Goal: Communication & Community: Answer question/provide support

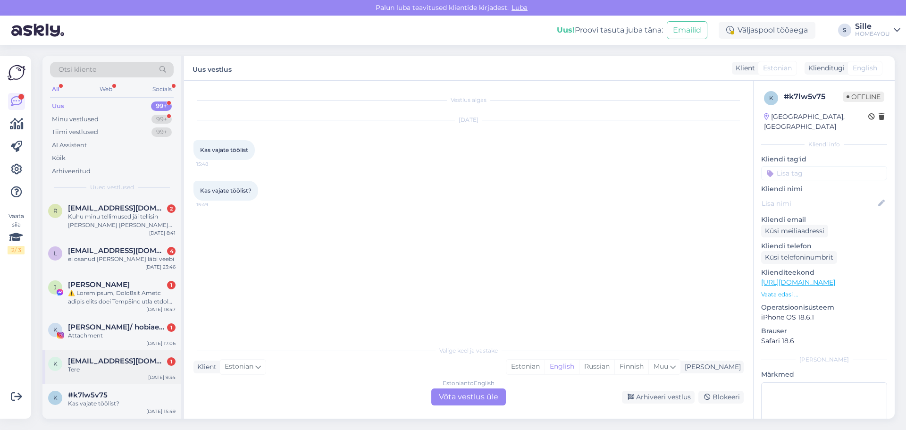
click at [129, 361] on span "[EMAIL_ADDRESS][DOMAIN_NAME]" at bounding box center [117, 361] width 98 height 8
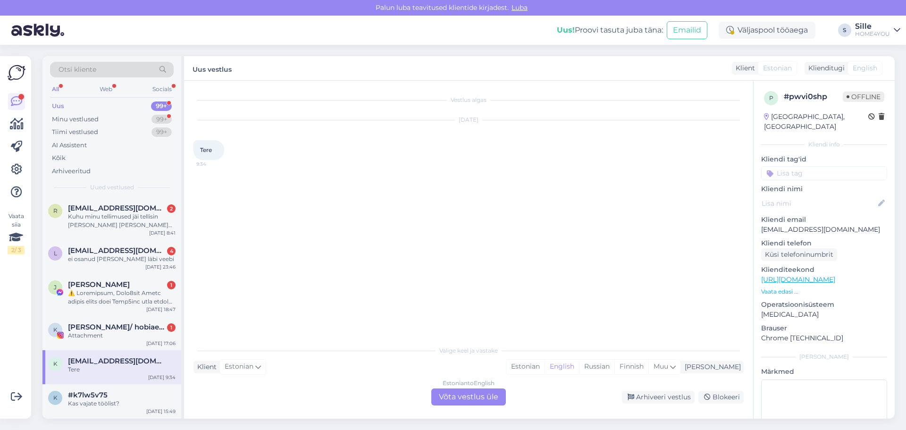
click at [473, 398] on div "Estonian to English Võta vestlus üle" at bounding box center [468, 396] width 75 height 17
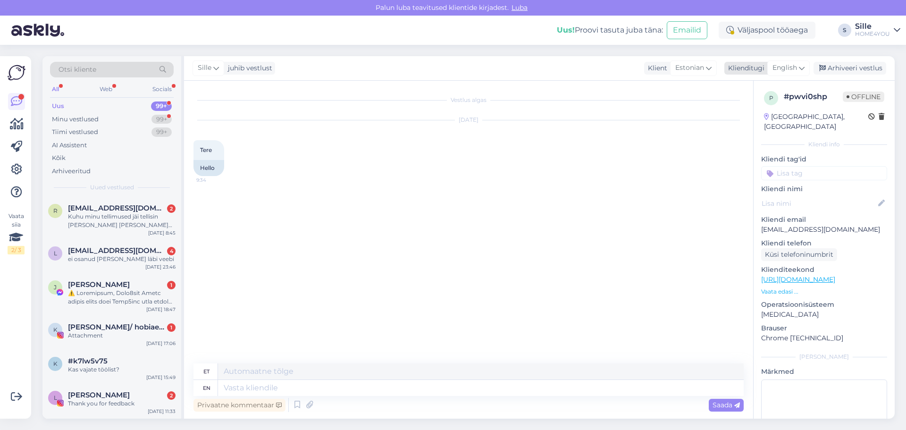
click at [788, 68] on span "English" at bounding box center [784, 68] width 25 height 10
click at [755, 127] on link "Estonian" at bounding box center [767, 124] width 104 height 15
type textarea "Tere"
click at [110, 360] on div "#k7lw5v75" at bounding box center [122, 361] width 108 height 8
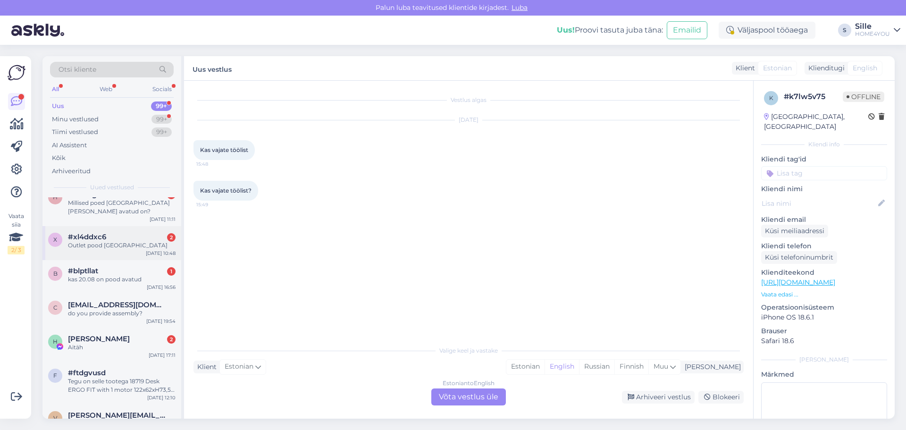
scroll to position [566, 0]
click at [110, 338] on span "[PERSON_NAME]" at bounding box center [99, 338] width 62 height 8
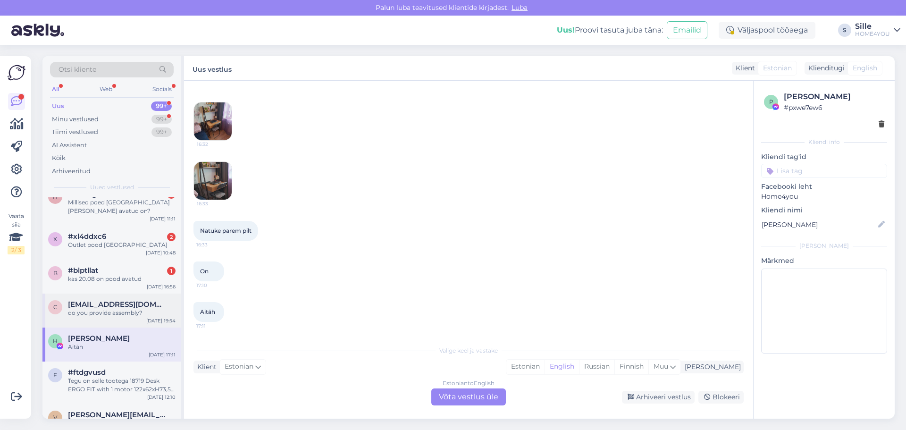
drag, startPoint x: 116, startPoint y: 305, endPoint x: 116, endPoint y: 299, distance: 5.7
click at [116, 304] on span "[EMAIL_ADDRESS][DOMAIN_NAME]" at bounding box center [117, 304] width 98 height 8
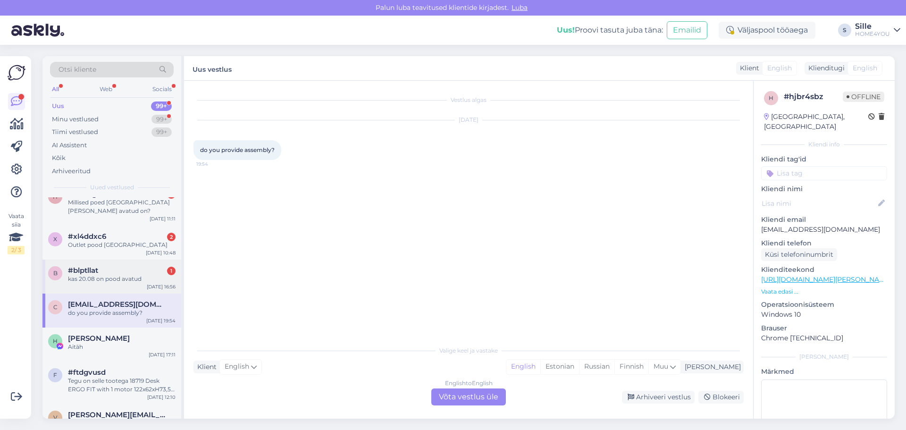
scroll to position [0, 0]
click at [112, 276] on div "kas 20.08 on pood avatud" at bounding box center [122, 279] width 108 height 8
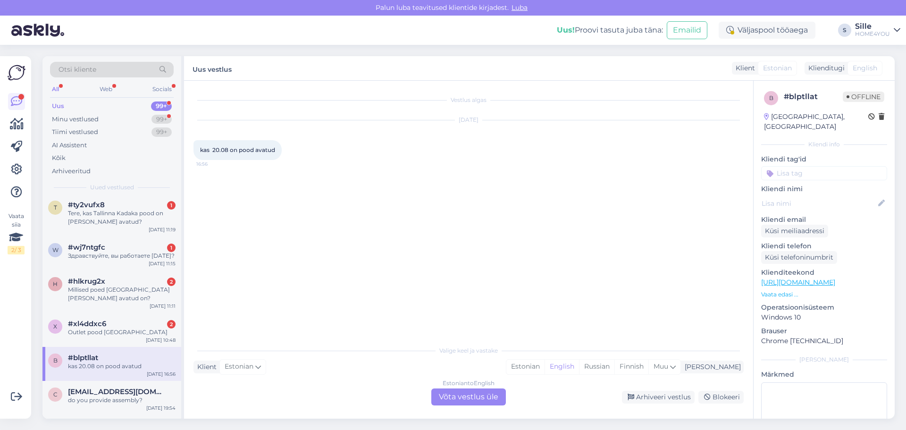
scroll to position [472, 0]
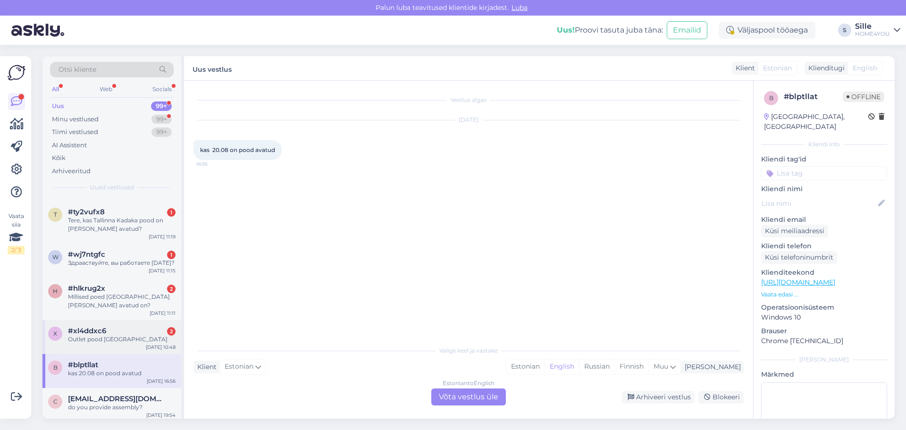
click at [99, 340] on div "Outlet pood [GEOGRAPHIC_DATA]" at bounding box center [122, 339] width 108 height 8
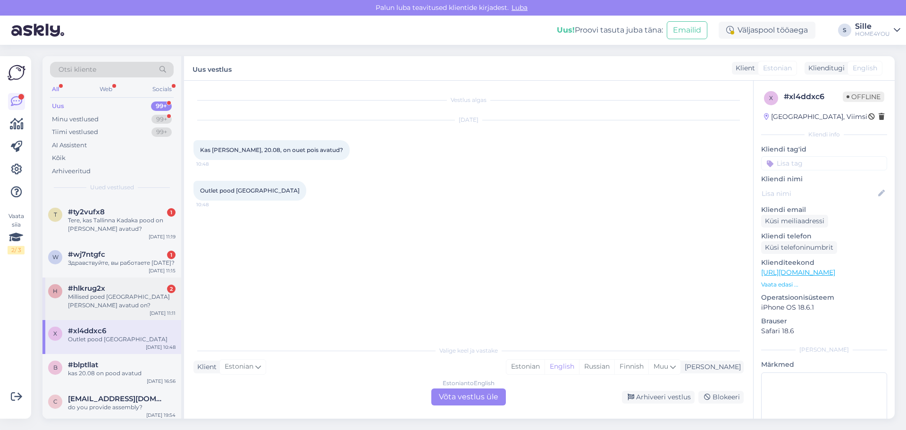
click at [102, 296] on div "Millised poed [GEOGRAPHIC_DATA] [PERSON_NAME] avatud on?" at bounding box center [122, 300] width 108 height 17
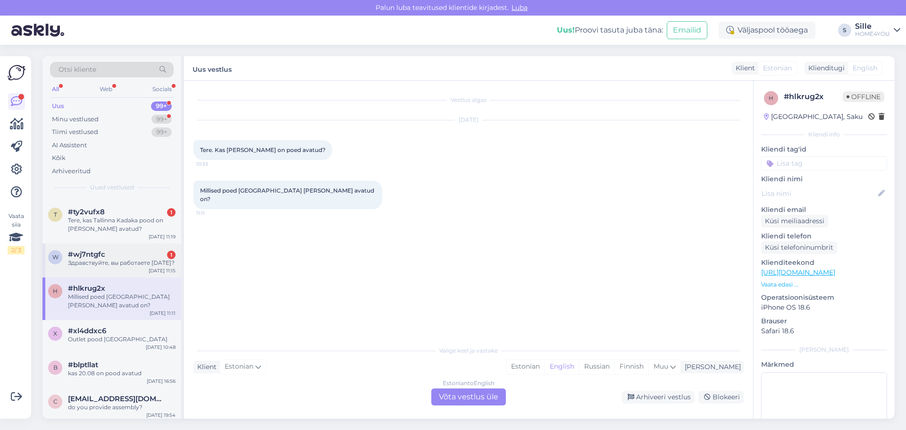
click at [122, 258] on div "Здравствуйте, вы работаете [DATE]?" at bounding box center [122, 262] width 108 height 8
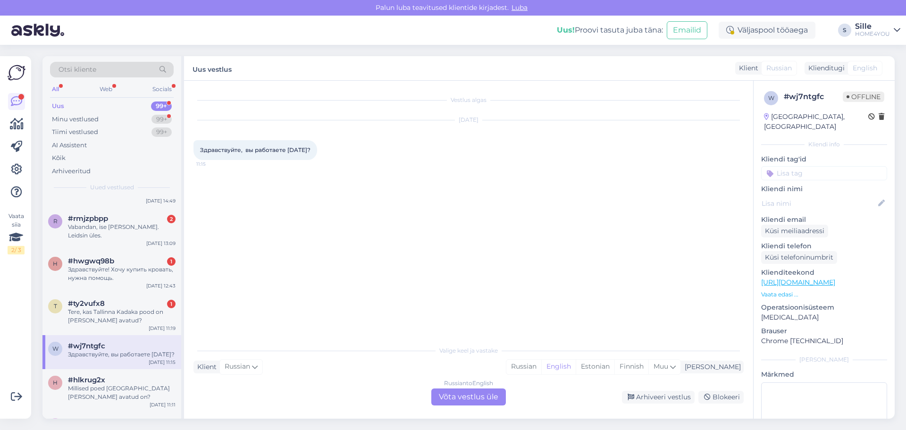
scroll to position [377, 0]
click at [103, 310] on div "Tere, kas Tallinna Kadaka pood on [PERSON_NAME] avatud?" at bounding box center [122, 318] width 108 height 17
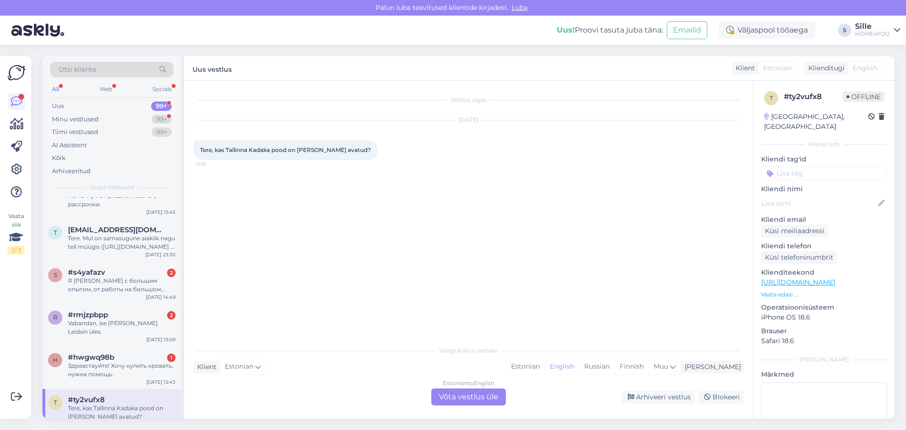
scroll to position [283, 0]
click at [113, 364] on div "Здравствуйте! Хочу купить кровать, нужна помощь." at bounding box center [122, 370] width 108 height 17
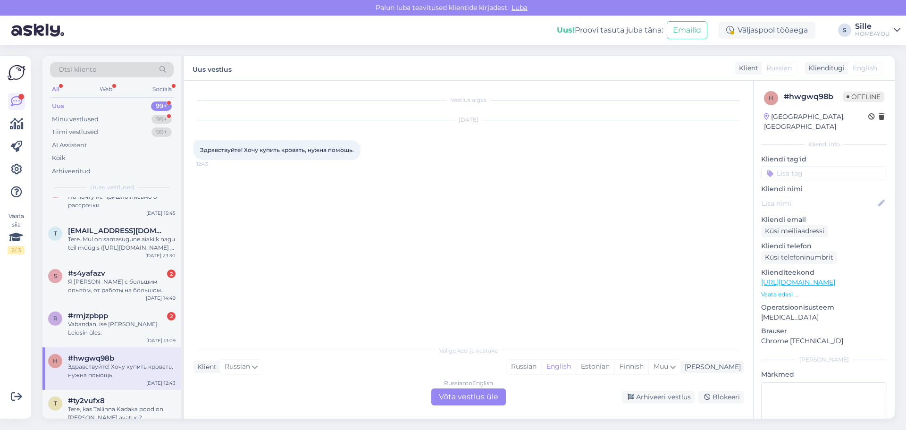
click at [457, 397] on div "Russian to English Võta vestlus üle" at bounding box center [468, 396] width 75 height 17
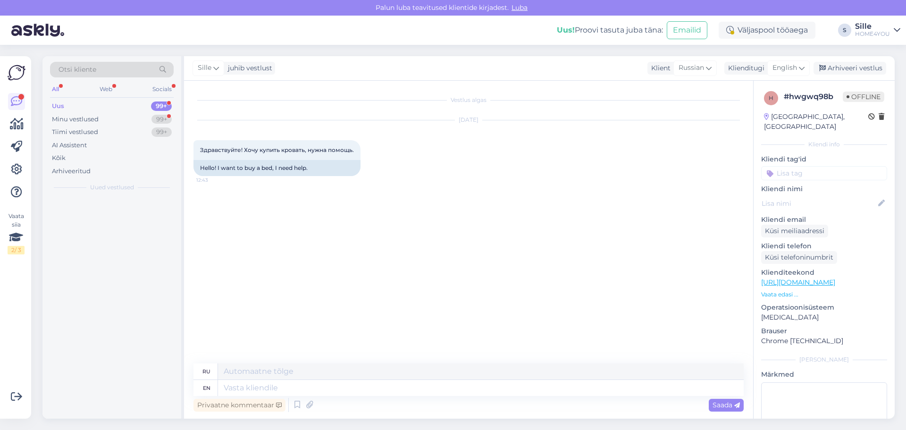
scroll to position [0, 0]
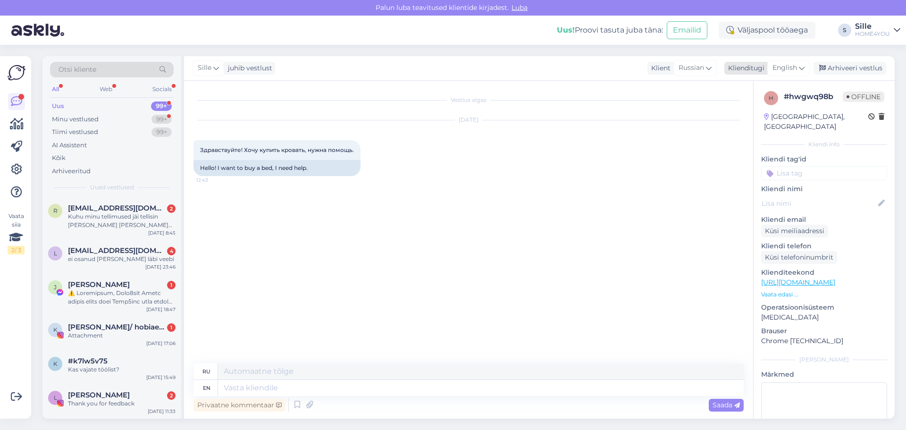
click at [787, 65] on span "English" at bounding box center [784, 68] width 25 height 10
click at [748, 126] on link "Estonian" at bounding box center [767, 124] width 104 height 15
click at [302, 387] on textarea at bounding box center [480, 388] width 525 height 16
type textarea "Tere,"
type textarea "Привет,"
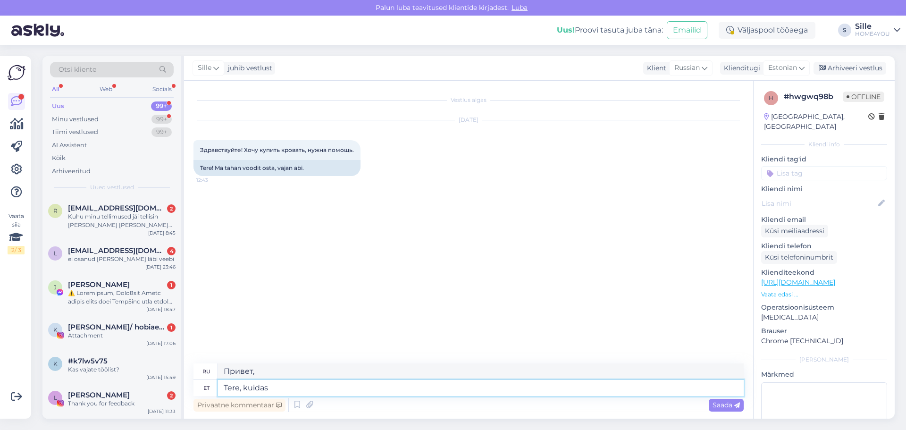
type textarea "Tere, kuidas"
type textarea "Привет, как дела?"
type textarea "Tere, kuidas saame"
type textarea "Здравствуйте, как мы можем"
type textarea "Tere, kuidas saame aidata"
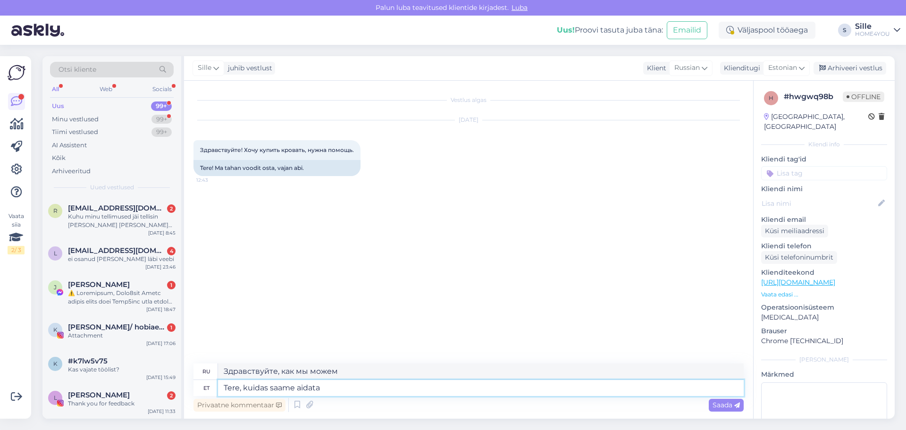
type textarea "Здравствуйте, чем мы можем помочь?"
type textarea "Tere, kuidas saame aidata?"
click at [733, 403] on span "Saada" at bounding box center [725, 404] width 27 height 8
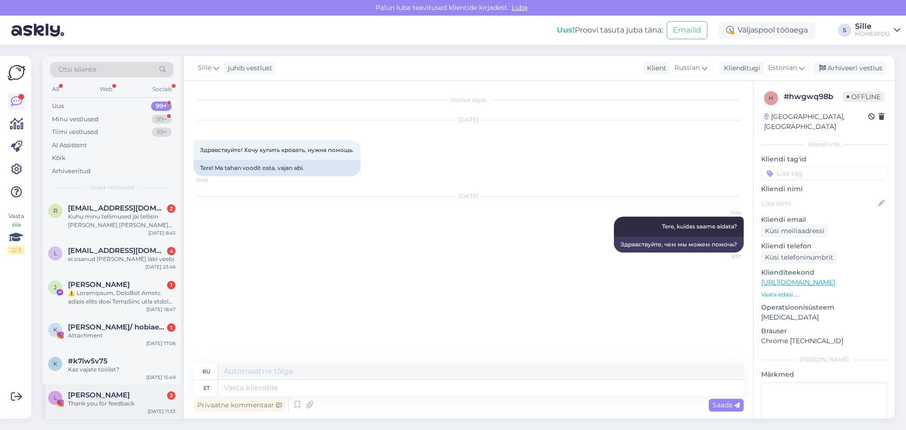
click at [119, 397] on div "[PERSON_NAME] 2" at bounding box center [122, 395] width 108 height 8
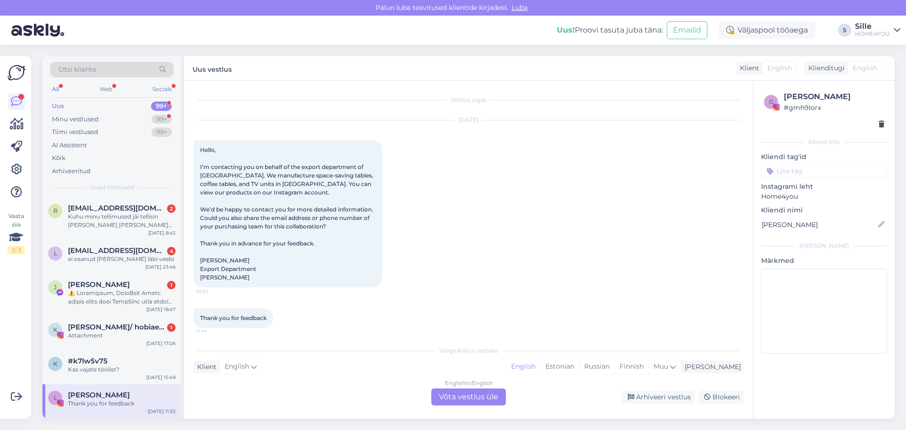
scroll to position [6, 0]
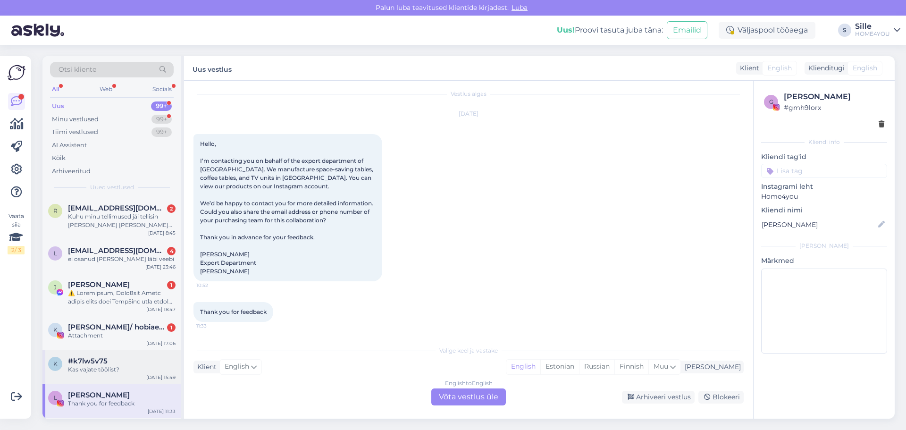
click at [111, 359] on div "#k7lw5v75" at bounding box center [122, 361] width 108 height 8
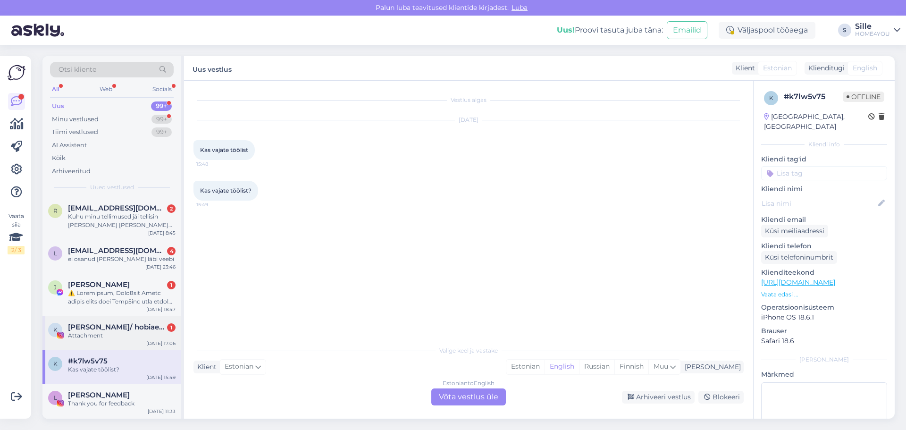
scroll to position [0, 0]
click at [108, 331] on div "Attachment" at bounding box center [122, 335] width 108 height 8
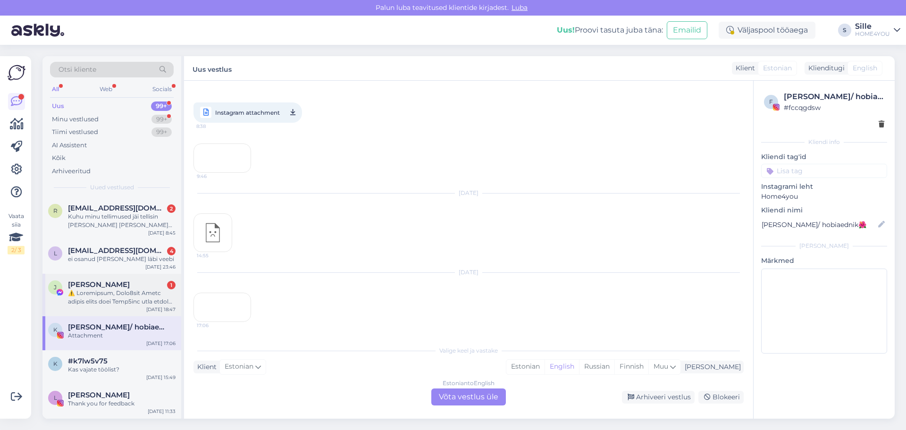
click at [108, 293] on div at bounding box center [122, 297] width 108 height 17
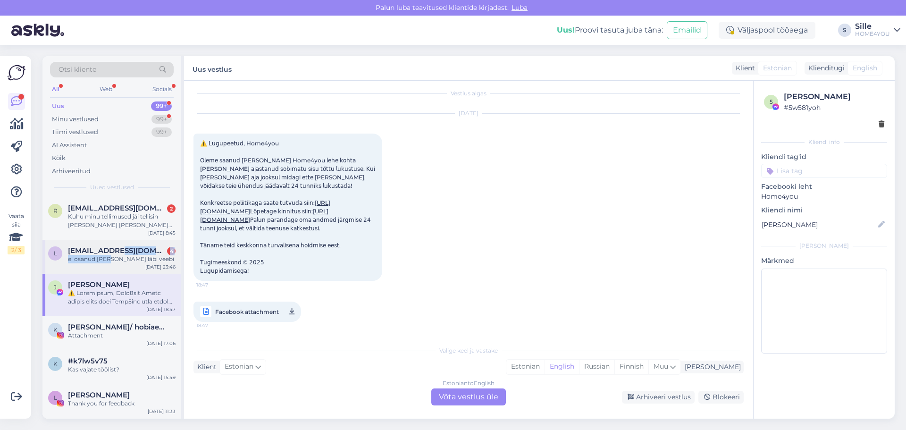
drag, startPoint x: 110, startPoint y: 255, endPoint x: 113, endPoint y: 250, distance: 5.3
click at [110, 253] on div "[EMAIL_ADDRESS][DOMAIN_NAME] 4 ei osanud [PERSON_NAME] läbi veebi" at bounding box center [122, 254] width 108 height 17
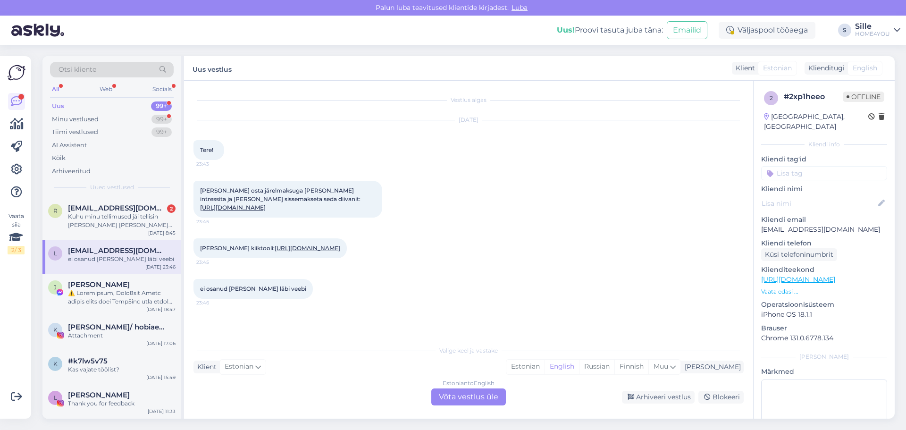
click at [467, 394] on div "Estonian to English Võta vestlus üle" at bounding box center [468, 396] width 75 height 17
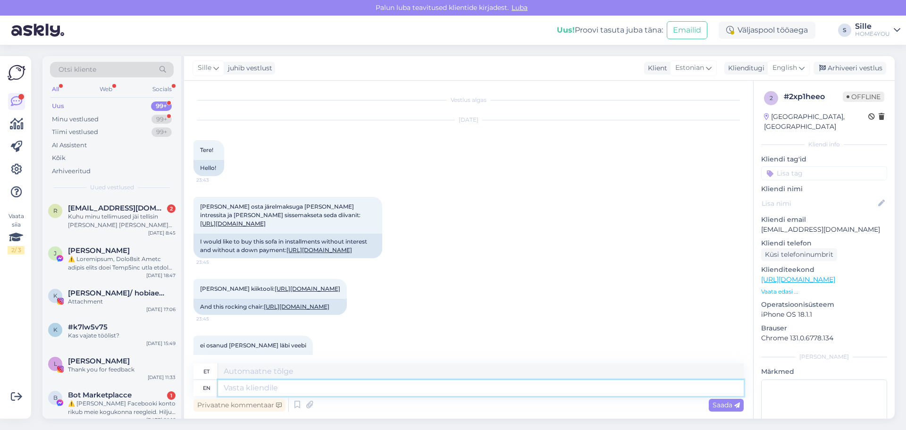
click at [277, 389] on textarea at bounding box center [480, 388] width 525 height 16
type textarea "L"
type textarea "Tere"
type textarea "Tere,"
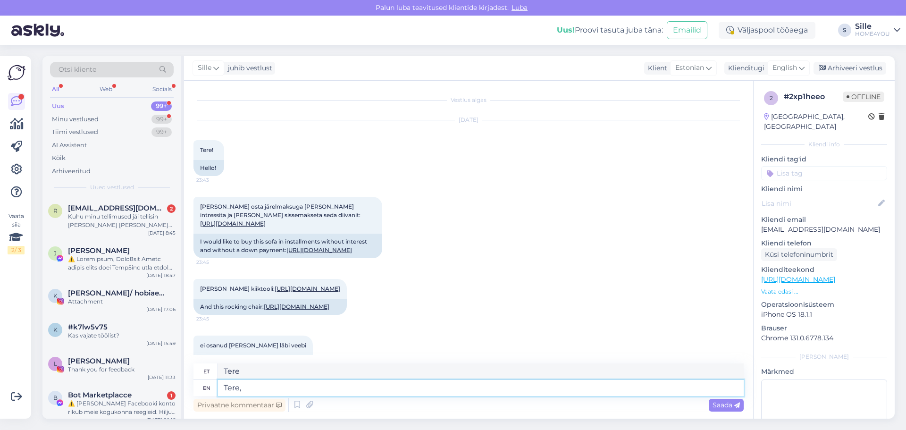
type textarea "Tere,"
type textarea "Tere, lisate t"
type textarea "Tere, lisate"
type textarea "Tere, lisate to"
type textarea "Tere, lisate t"
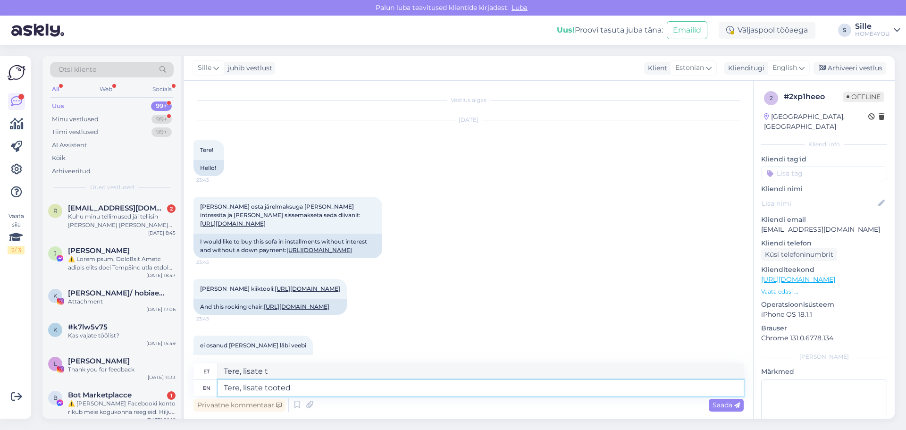
type textarea "Tere, lisate tooted"
type textarea "Tere, lisate tooted ostukorvu"
type textarea "Tere, lisate tooted ostukorvi j"
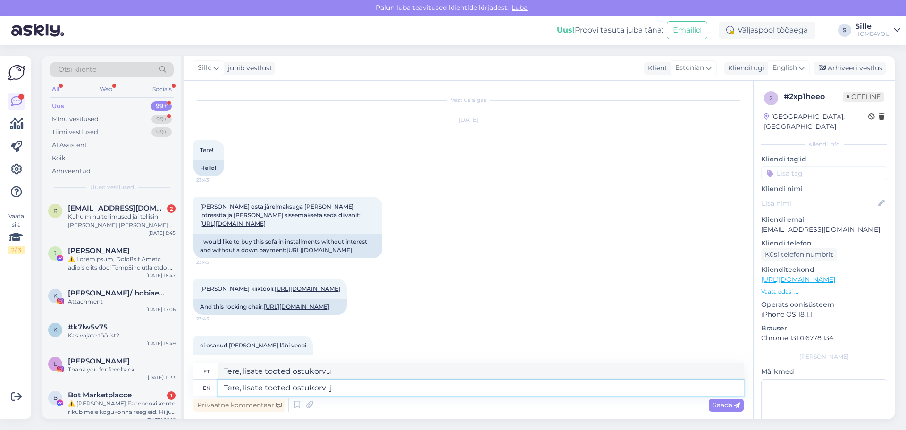
type textarea "Tere, lisate tooted ostukorvi"
type textarea "Tere, lisate tooted ostukorvi ja k"
type textarea "Tere, lisate tooted ostukorvi ja"
type textarea "Tere, lisate tooted ostukorvi [PERSON_NAME]"
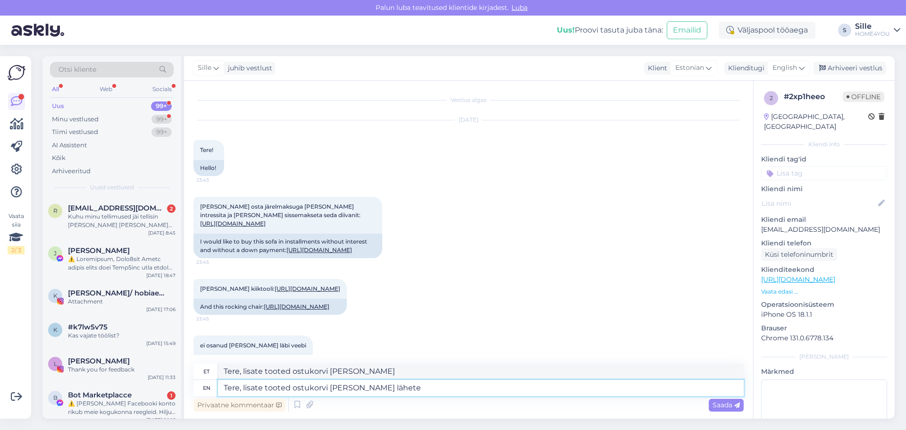
type textarea "Tere, lisate tooted ostukorvi [PERSON_NAME] lähete m"
type textarea "Tere, lisate tooted ostukorvi [PERSON_NAME] lähete"
type textarea "Tere, lisate tooted ostukorvi [PERSON_NAME] lähete maksma va"
type textarea "Tere, lisate tooted ostukorvi [PERSON_NAME] lähete maksma"
type textarea "Tere, lisate tooted ostukorvi [PERSON_NAME] lähete maksma valit e"
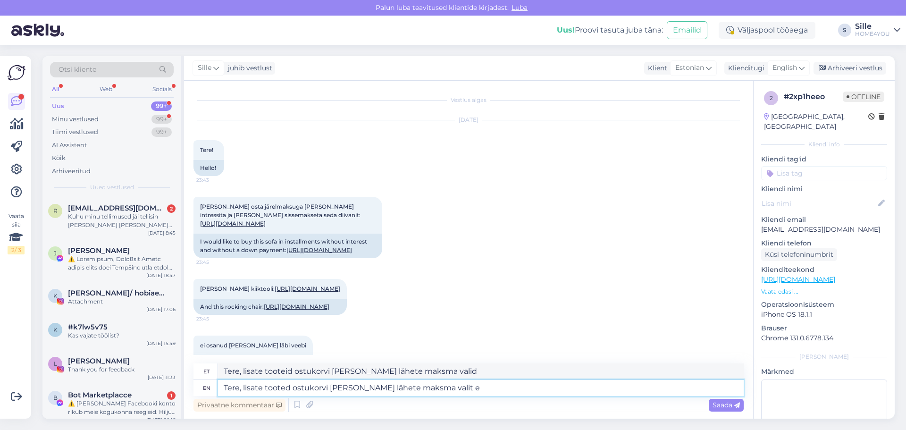
type textarea "Tere, lisate toodete ostukorvi [PERSON_NAME] lähete maksma valit e"
type textarea "Tere, lisate tooted ostukorvi [PERSON_NAME] lähete maksma valit"
type textarea "Tere, lisate tooted ostukorvi [PERSON_NAME] lähete maksma valid"
type textarea "Tere, lisate tooted ostukorvi [PERSON_NAME] lähete maksma valite"
type textarea "Tere, lisate tooteid ostukorvi [PERSON_NAME] lähete maksma valite"
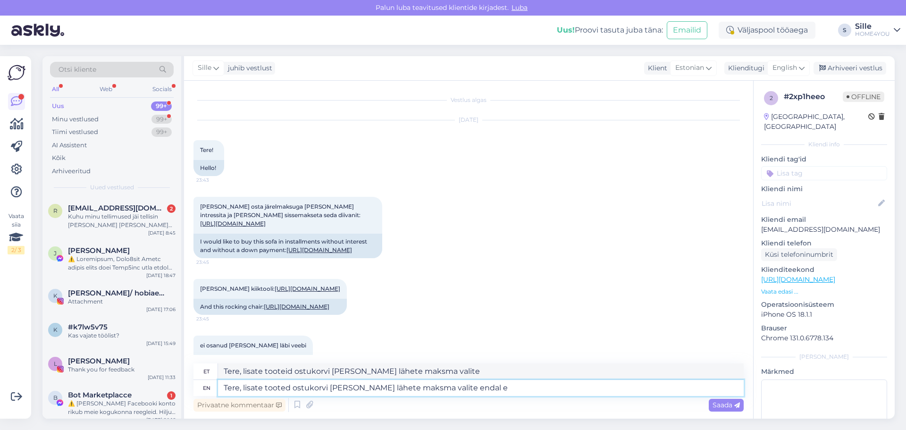
type textarea "Tere, lisate tooted ostukorvi [PERSON_NAME] lähete maksma valite endal es"
type textarea "Tere, lisate tooted ostukorvi [PERSON_NAME] lähete maksma valite endal"
type textarea "Tere, lisate tooted ostukorvi [PERSON_NAME] lähete maksma valite endal esobiliku"
type textarea "Tere, lisate tooted ostukorvi [PERSON_NAME] lähete maksma endal esobiliku"
type textarea "Tere, lisate tooted ostukorvi [PERSON_NAME] lähete maksma valite endal esobilik…"
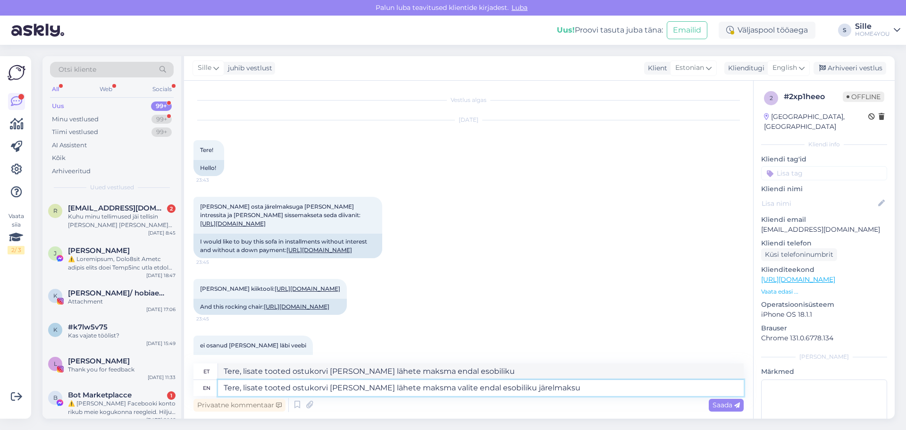
type textarea "Tere, lisate toodete ostukorvi [PERSON_NAME] lähete maksma endal esobiliku järe…"
type textarea "Tere, lisate tooted ostukorvi [PERSON_NAME] lähete maksma valite endal esobilik…"
type textarea "Tere, lisate toodete ostukorvi [PERSON_NAME] lähete maksma endal esobiliku järe…"
type textarea "Tere, lisate tooted ostukorvi [PERSON_NAME] lähete maksma valite endal esobilik…"
type textarea "Tere, lisate toodete ostukorvi [PERSON_NAME] lähete maksma endal esobiliku järe…"
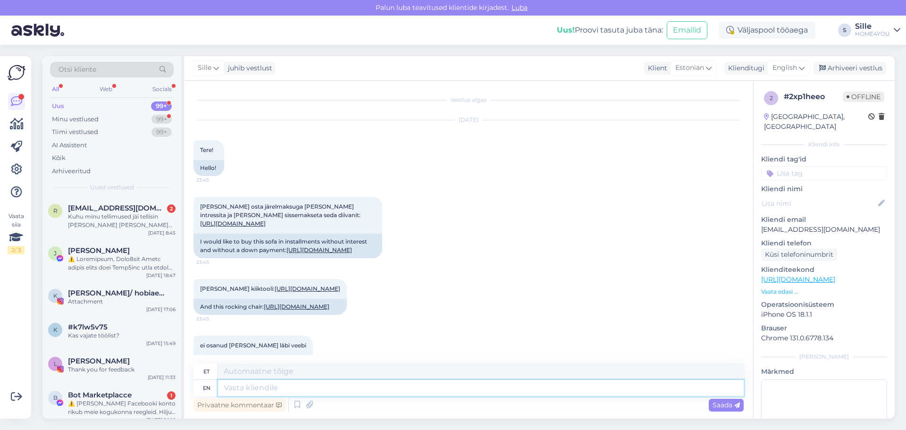
scroll to position [163, 0]
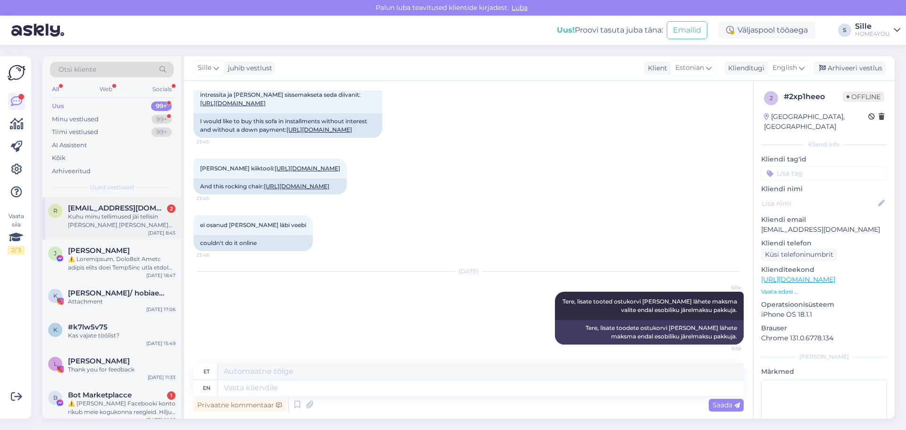
click at [92, 214] on div "Kuhu minu tellimused jäi tellisin [PERSON_NAME] [PERSON_NAME] sahtlid Ning kahj…" at bounding box center [122, 220] width 108 height 17
click at [118, 208] on span "[EMAIL_ADDRESS][DOMAIN_NAME]" at bounding box center [117, 208] width 98 height 8
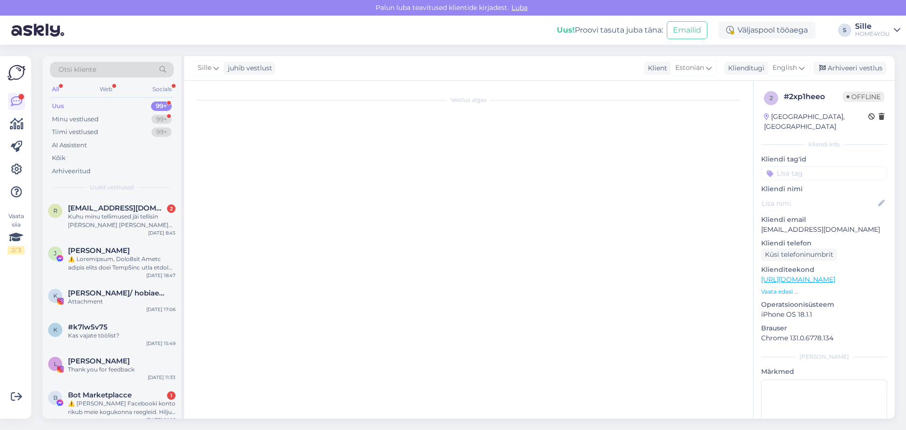
scroll to position [0, 0]
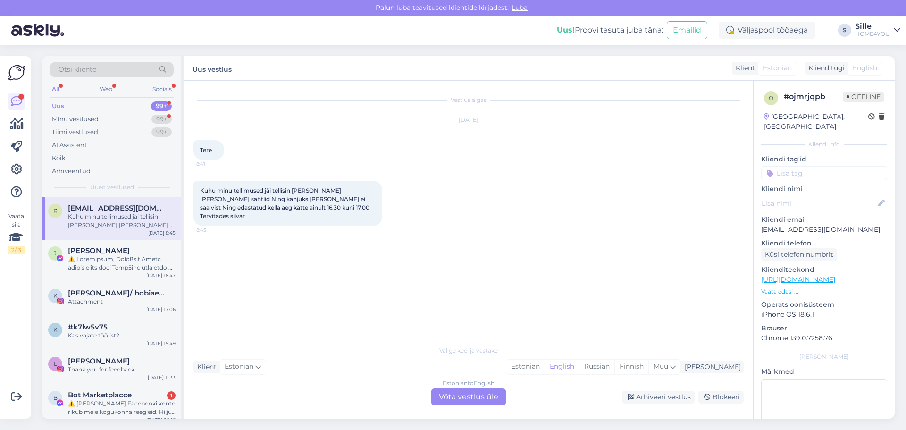
click at [490, 399] on div "Estonian to English Võta vestlus üle" at bounding box center [468, 396] width 75 height 17
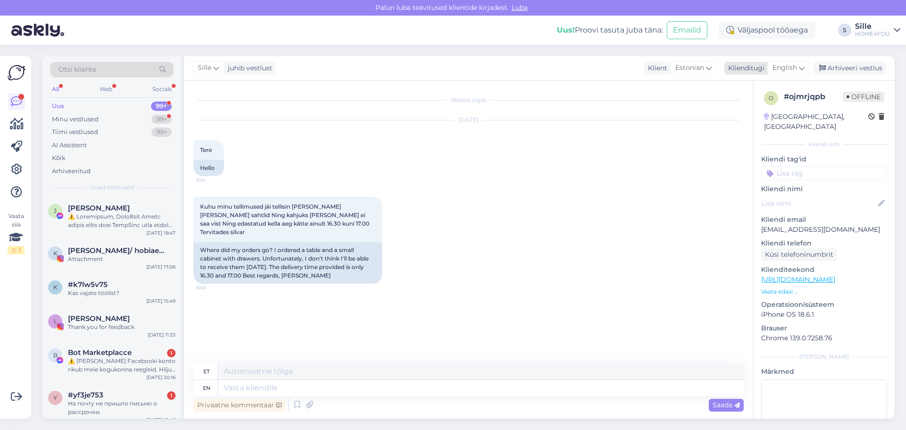
click at [794, 65] on span "English" at bounding box center [784, 68] width 25 height 10
click at [752, 128] on link "Estonian" at bounding box center [767, 124] width 104 height 15
type textarea "Tere, kuidas on Teie tellimuse number?"
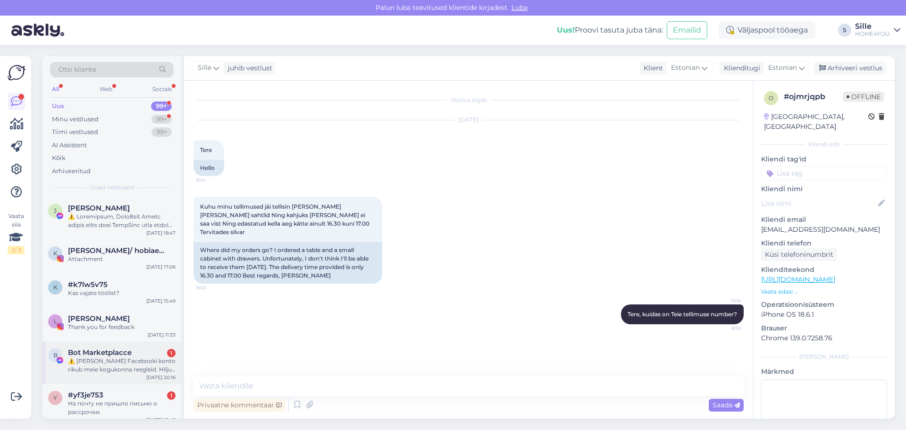
click at [106, 356] on span "Bot Marketplacce" at bounding box center [100, 352] width 64 height 8
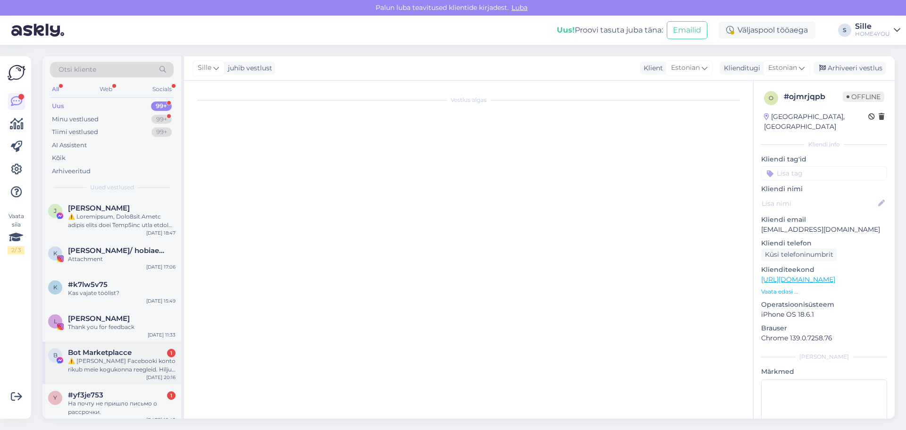
click at [121, 364] on div "⚠️ [PERSON_NAME] Facebooki konto rikub meie kogukonna reegleid. Hiljuti on meie…" at bounding box center [122, 365] width 108 height 17
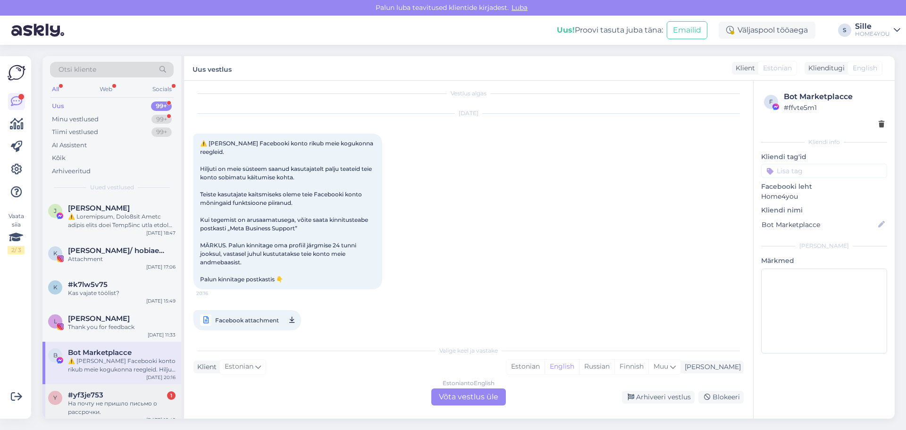
click at [134, 404] on div "На почту не пришло письмо о рассрочки." at bounding box center [122, 407] width 108 height 17
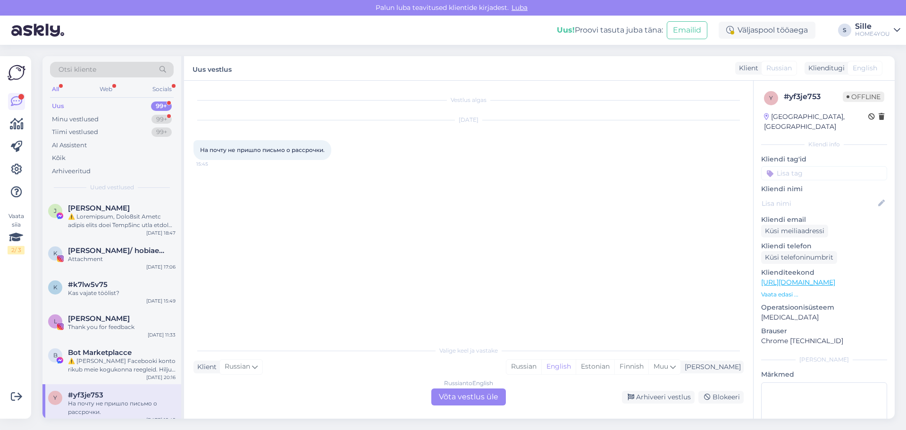
scroll to position [0, 0]
click at [462, 397] on div "Russian to English Võta vestlus üle" at bounding box center [468, 396] width 75 height 17
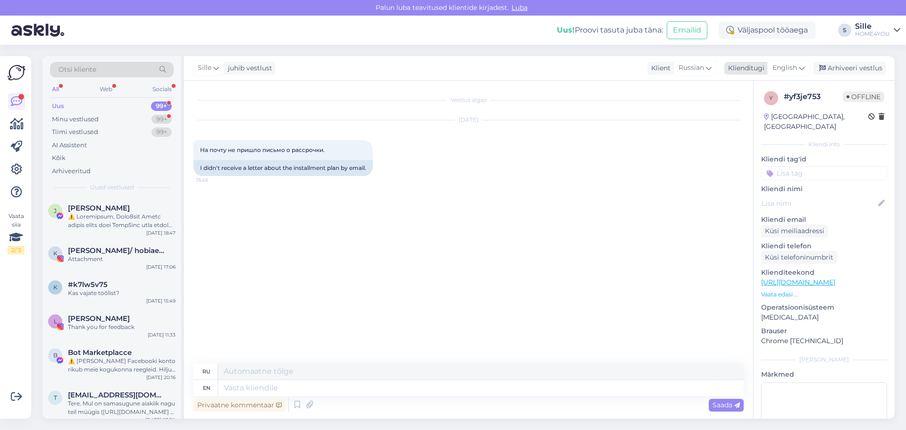
click at [783, 69] on span "English" at bounding box center [784, 68] width 25 height 10
drag, startPoint x: 754, startPoint y: 125, endPoint x: 381, endPoint y: 263, distance: 397.7
click at [754, 125] on link "Estonian" at bounding box center [767, 124] width 104 height 15
click at [259, 384] on textarea at bounding box center [480, 388] width 525 height 16
click at [267, 389] on textarea at bounding box center [480, 388] width 525 height 16
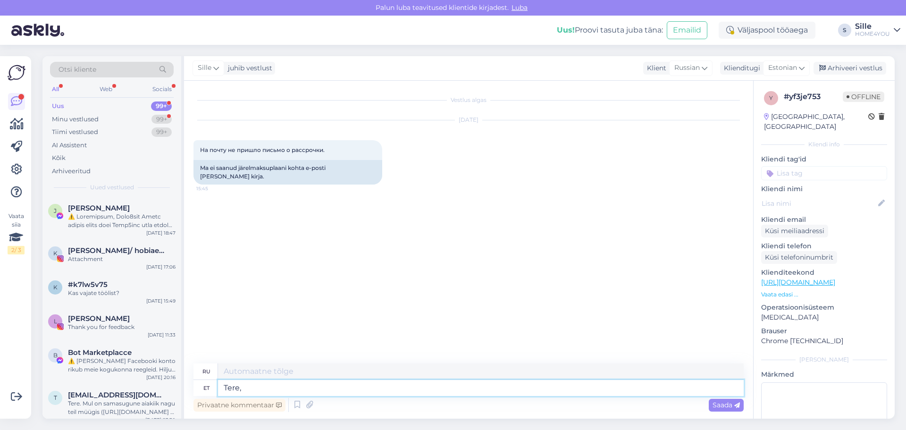
type textarea "Tere,"
type textarea "Привет,"
type textarea "Tere, kas"
type textarea "Привет, это"
type textarea "Tere, kas meilia"
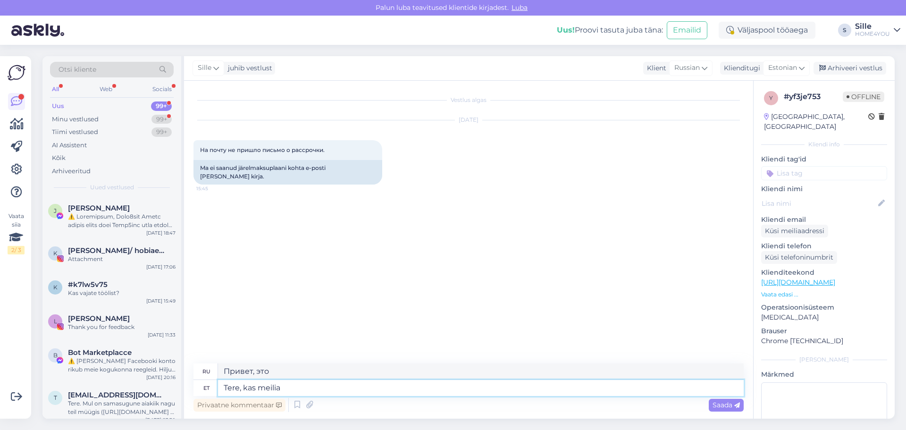
type textarea "Здравствуйте, можно узнать ваш адрес электронной почты?"
type textarea "Tere, kas meiliaadressi"
type textarea "Здравствуйте, у вас есть адрес электронной почты?"
type textarea "Tere, kas meiliaadressi sisestasite"
type textarea "Здравствуйте, вы ввели свой адрес электронной почты?"
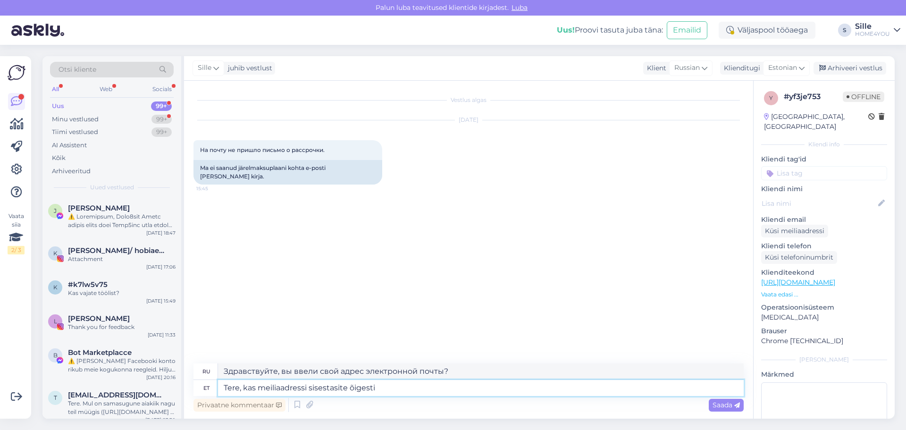
type textarea "Tere, kas meiliaadressi sisestasite õigesti?"
type textarea "Здравствуйте, вы правильно ввели свой адрес электронной почты?"
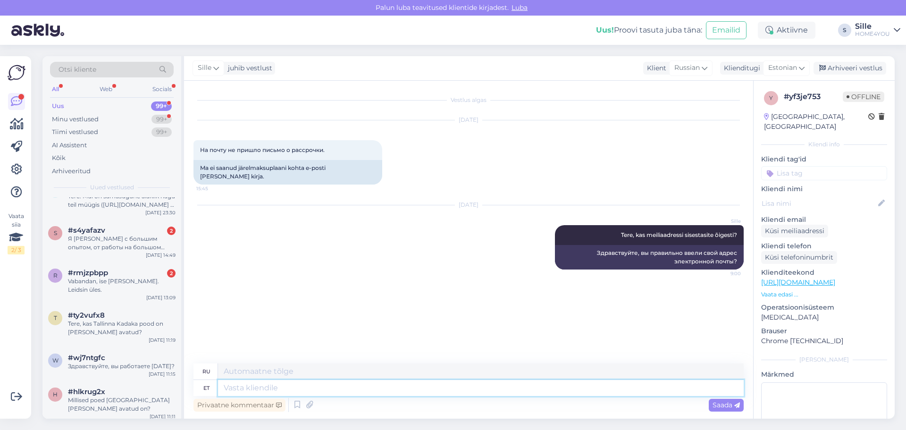
scroll to position [189, 0]
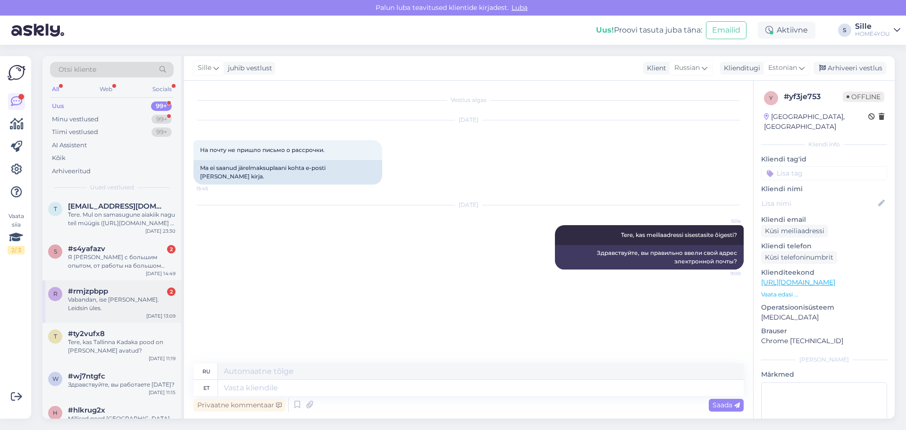
click at [130, 298] on div "Vabandan, ise [PERSON_NAME]. Leidsin üles." at bounding box center [122, 303] width 108 height 17
click at [124, 292] on div "#rmjzpbpp 2" at bounding box center [122, 291] width 108 height 8
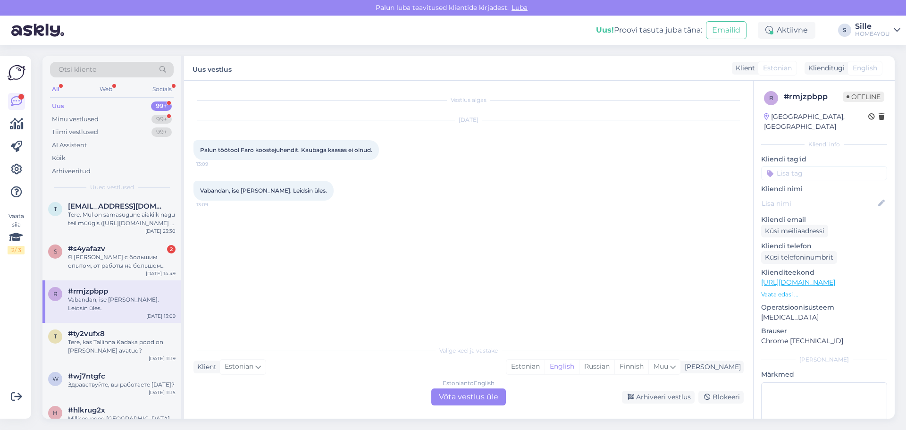
click at [460, 396] on div "Estonian to English Võta vestlus üle" at bounding box center [468, 396] width 75 height 17
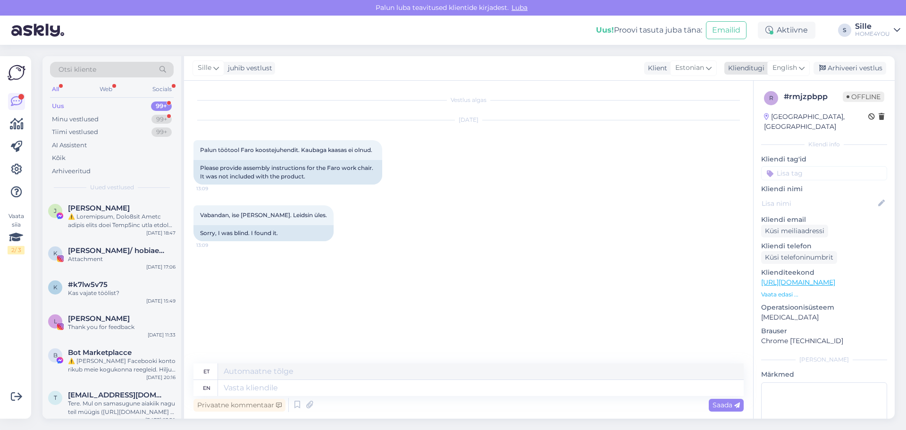
click at [797, 67] on span "English" at bounding box center [784, 68] width 25 height 10
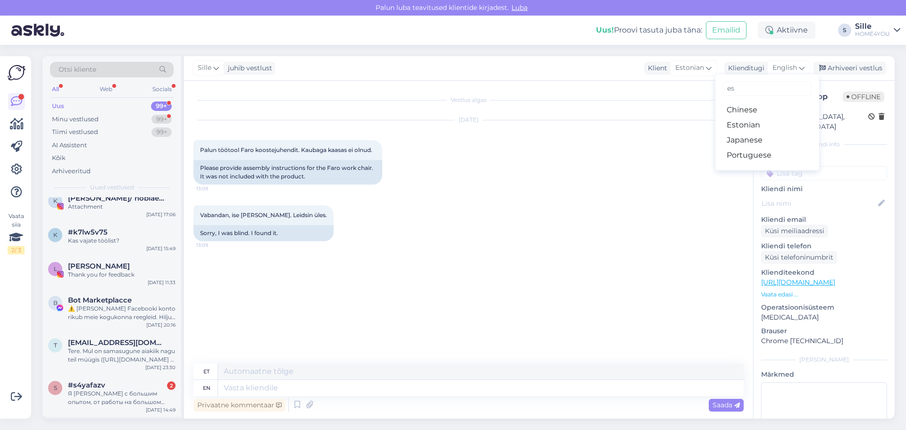
scroll to position [142, 0]
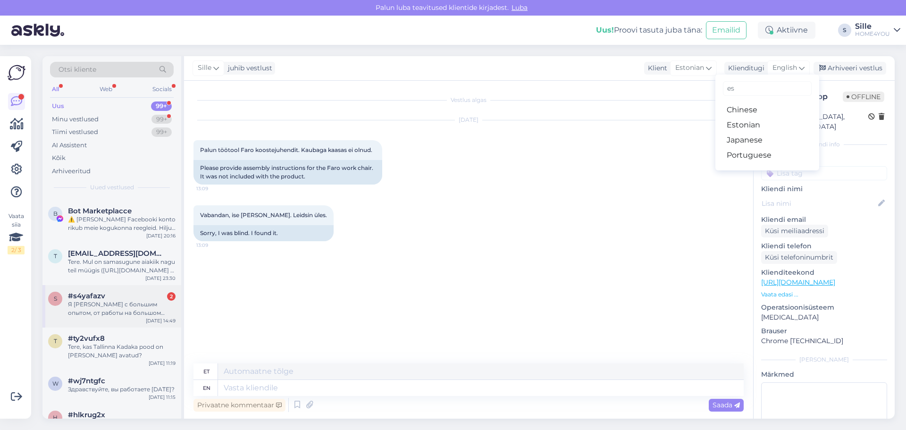
click at [113, 308] on div "Я [PERSON_NAME] с большим опытом, от работы на большом прозизводстве до собстве…" at bounding box center [122, 308] width 108 height 17
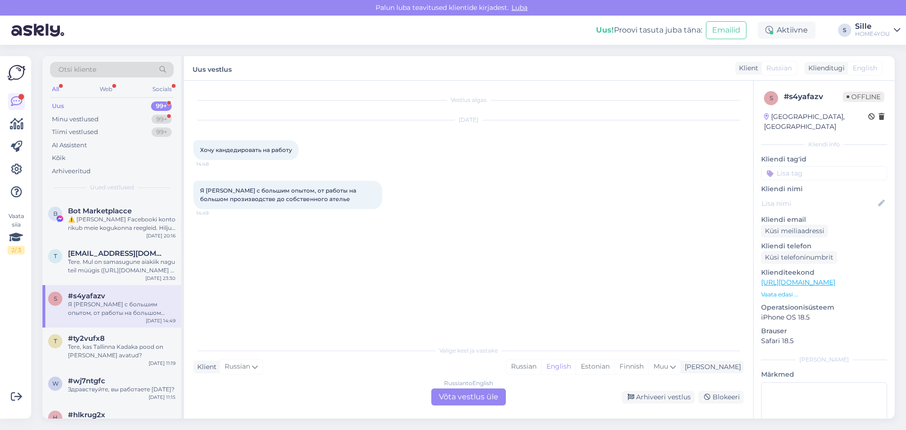
click at [465, 388] on div "Russian to English Võta vestlus üle" at bounding box center [468, 396] width 75 height 17
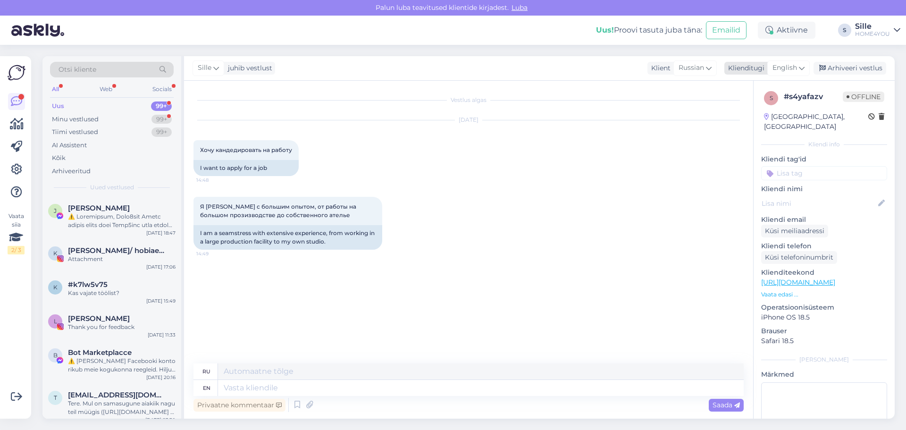
click at [779, 66] on span "English" at bounding box center [784, 68] width 25 height 10
click at [737, 125] on link "Estonian" at bounding box center [767, 124] width 104 height 15
click at [293, 385] on textarea at bounding box center [480, 388] width 525 height 16
type textarea "Tere,"
type textarea "Привет,"
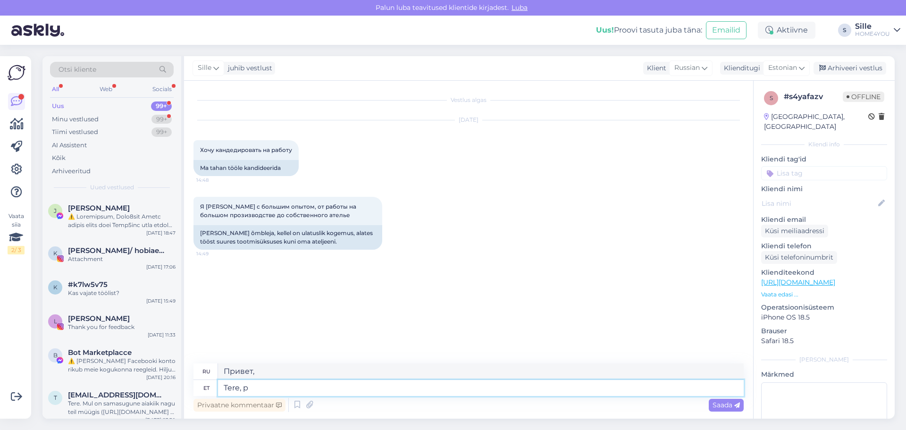
type textarea "Tere, [GEOGRAPHIC_DATA]"
type textarea "Привет, папа."
type textarea "Tere, palun v"
type textarea "Здравствуйте, пожалуйста."
type textarea "Tere, palun võtke"
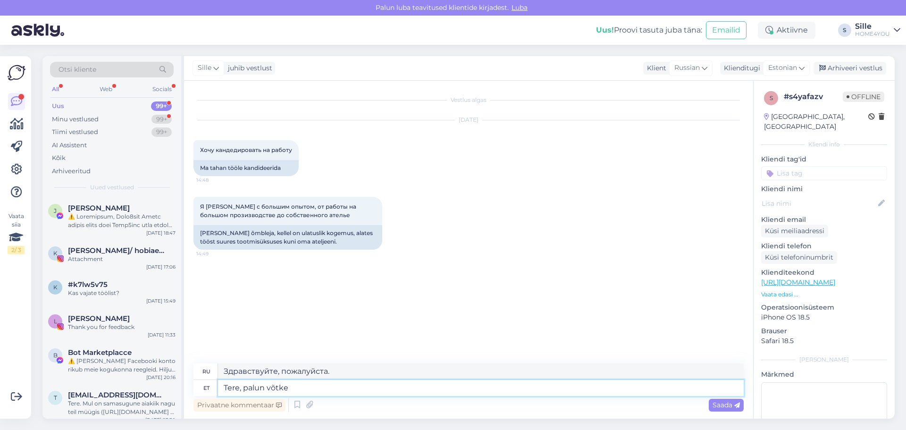
type textarea "Здравствуйте, пожалуйста, возьмите"
type textarea "Tere, palun võtke ühendust"
type textarea "Здравствуйте, свяжитесь со мной."
type textarea "Tere, palun võtke ühendust telefonil"
type textarea "Здравствуйте, свяжитесь со мной по телефону."
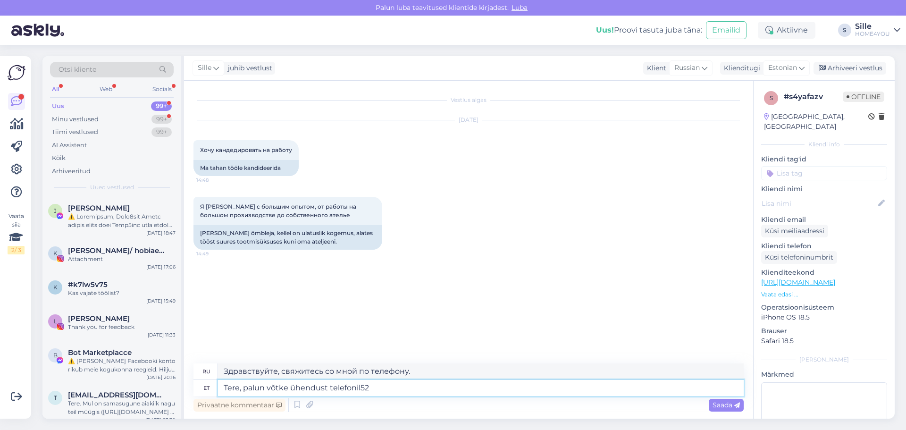
type textarea "Tere, palun võtke ühendust telefonil522"
type textarea "Здравствуйте, пожалуйста, свяжитесь с нами по номеру 522."
type textarea "Tere, palun võtke ühendust telefonil5224465"
type textarea "Здравствуйте, свяжитесь с нами по телефону 5224465."
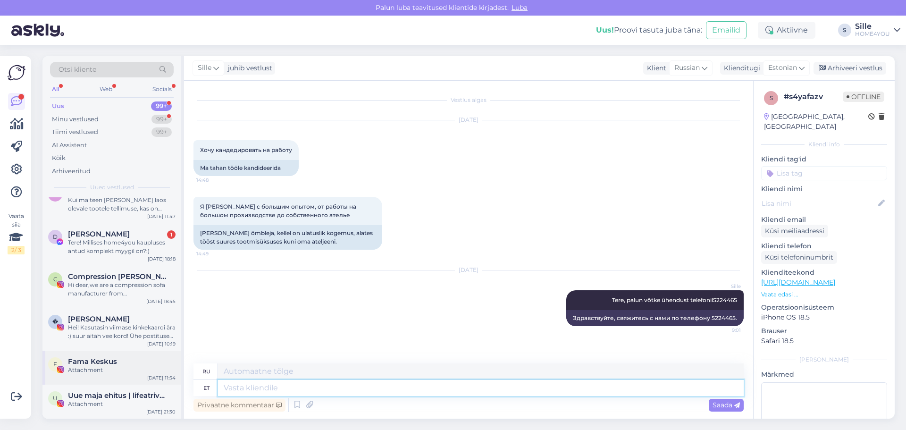
scroll to position [613, 0]
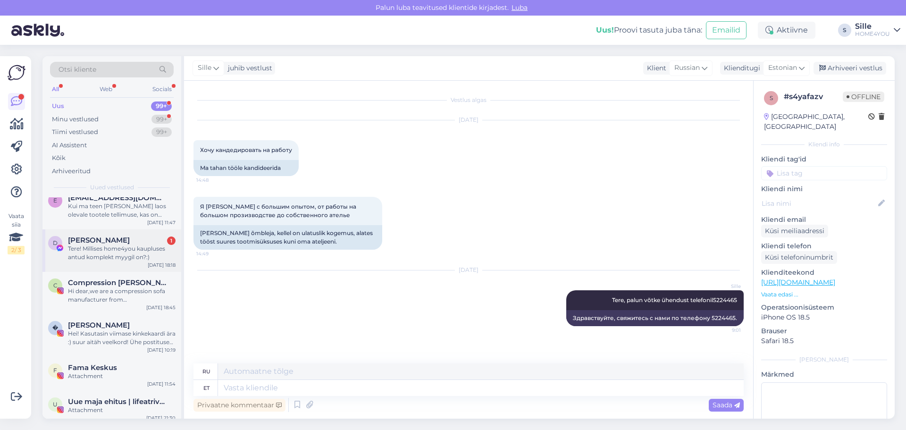
click at [113, 259] on div "Tere! Millises home4you kaupluses antud komplekt myygil on?:)" at bounding box center [122, 252] width 108 height 17
click at [123, 244] on span "[PERSON_NAME]" at bounding box center [99, 240] width 62 height 8
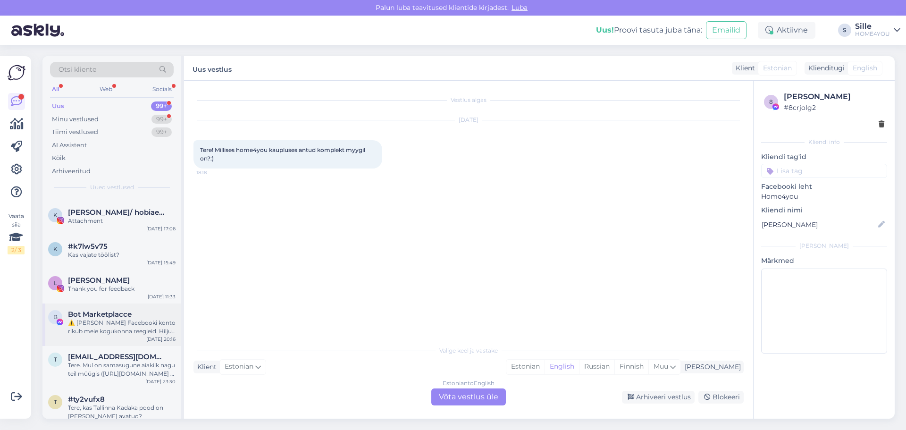
scroll to position [0, 0]
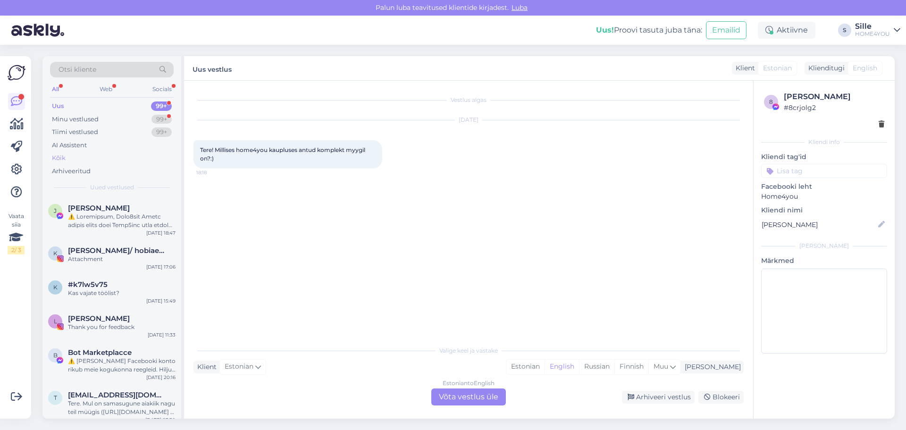
click at [66, 157] on div "Kõik" at bounding box center [112, 157] width 124 height 13
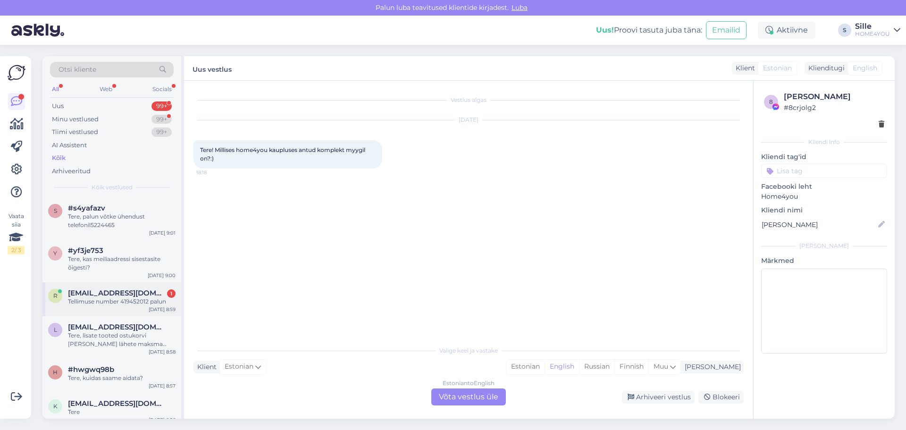
click at [131, 300] on div "Tellimuse number 419452012 palun" at bounding box center [122, 301] width 108 height 8
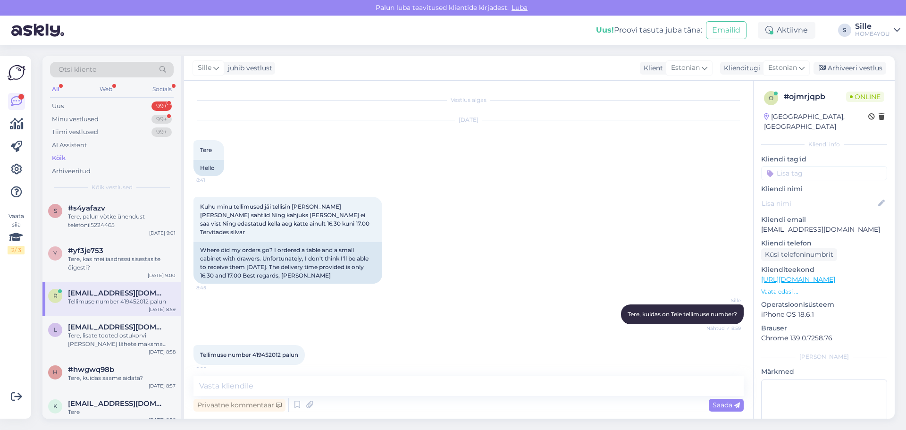
click at [268, 351] on span "Tellimuse number 419452012 palun" at bounding box center [249, 354] width 98 height 7
copy span "419452012"
click at [262, 387] on textarea at bounding box center [468, 386] width 550 height 20
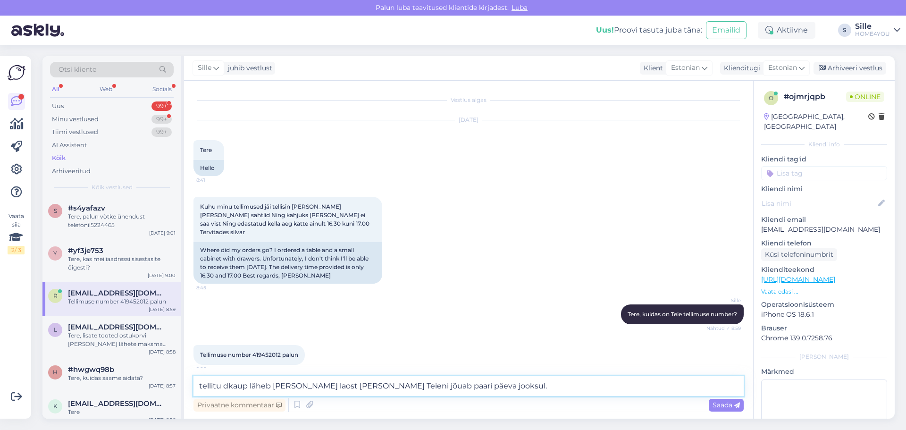
click at [228, 385] on textarea "tellitu dkaup läheb [PERSON_NAME] laost [PERSON_NAME] Teieni jõuab paari päeva …" at bounding box center [468, 386] width 550 height 20
type textarea "tellitud [PERSON_NAME] [PERSON_NAME] laost [PERSON_NAME] Teieni jõuab paari päe…"
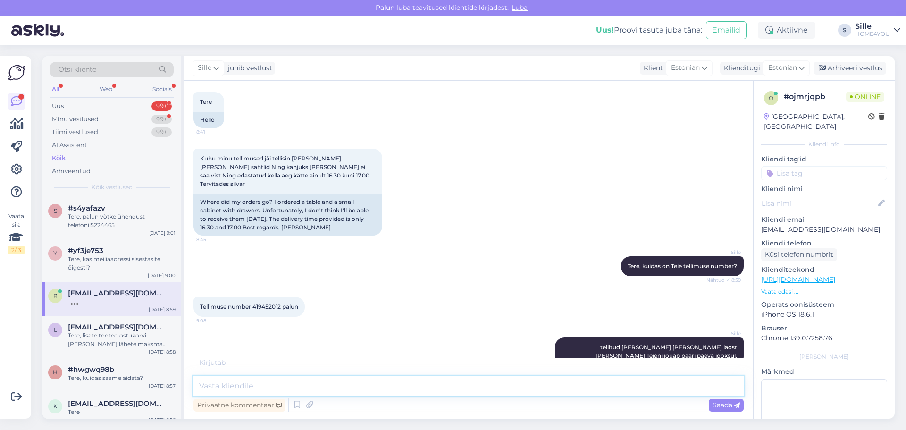
scroll to position [89, 0]
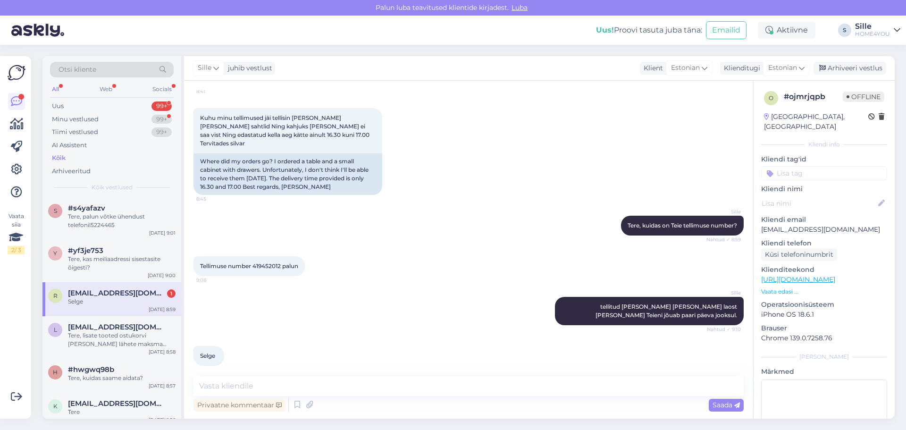
click at [153, 292] on span "[EMAIL_ADDRESS][DOMAIN_NAME]" at bounding box center [117, 293] width 98 height 8
click at [95, 292] on span "[EMAIL_ADDRESS][DOMAIN_NAME]" at bounding box center [117, 293] width 98 height 8
